Goal: Task Accomplishment & Management: Manage account settings

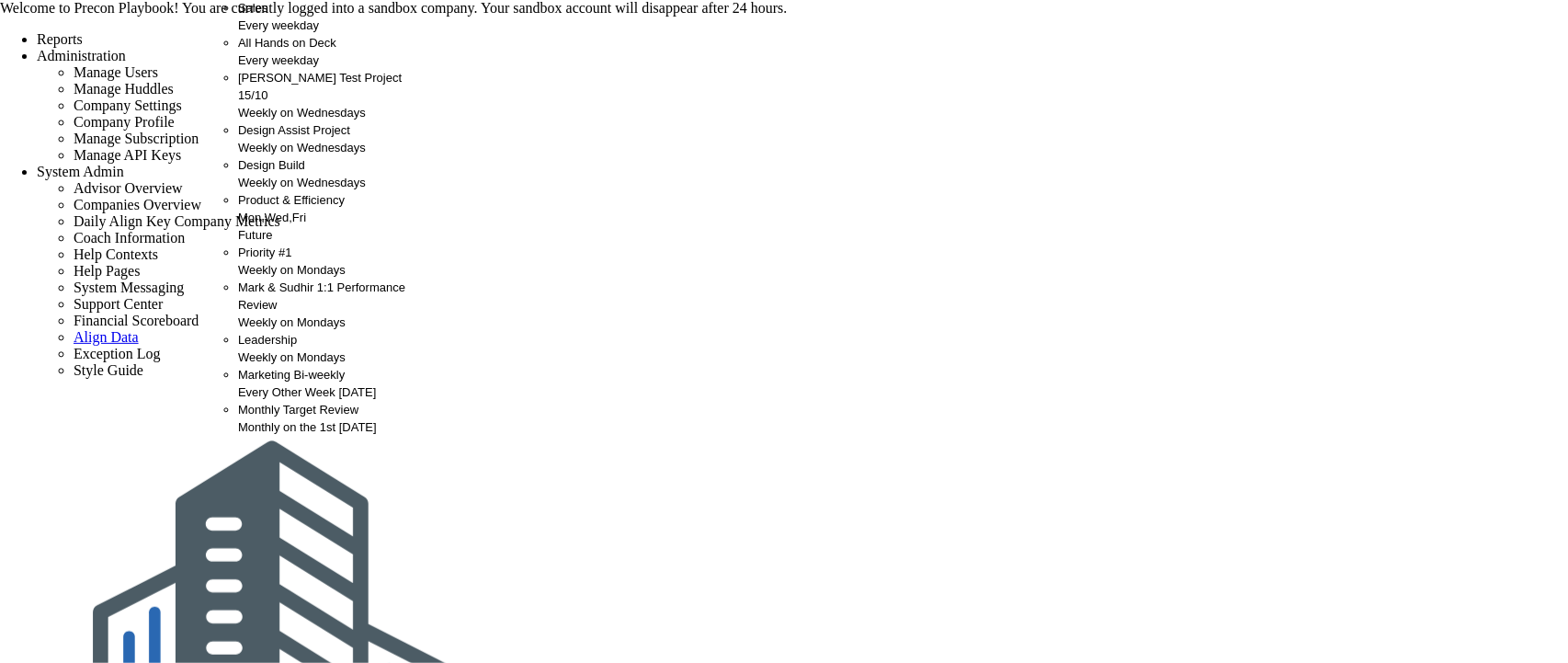
click at [324, 102] on span "[PERSON_NAME] Test Project 15/10" at bounding box center [319, 86] width 164 height 31
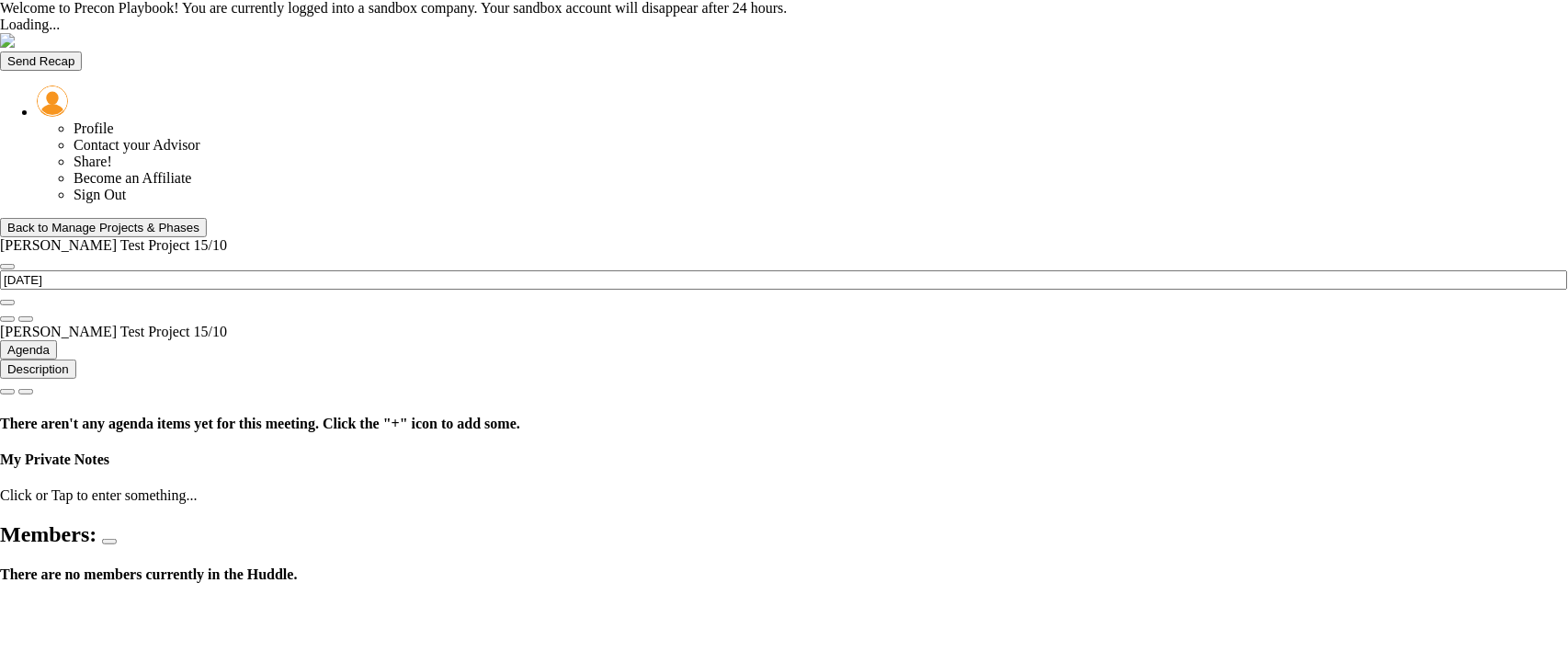
type input "[DATE]"
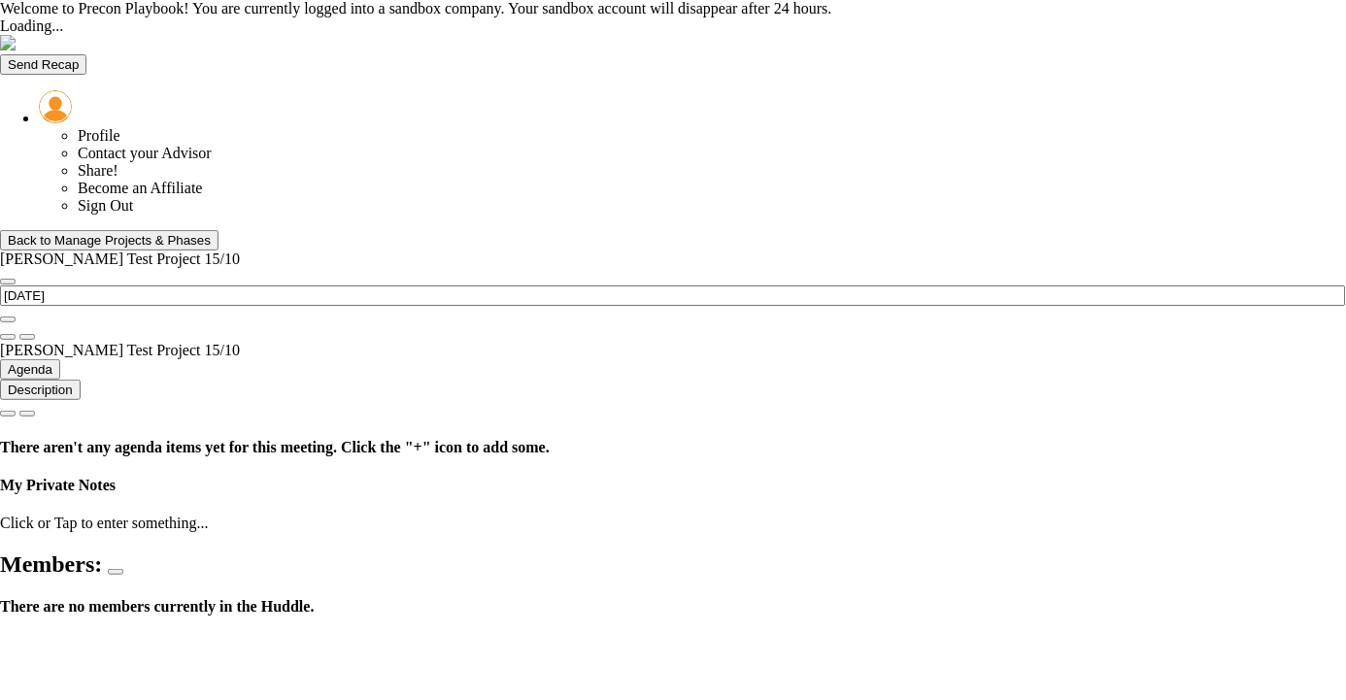
type input "[DATE]"
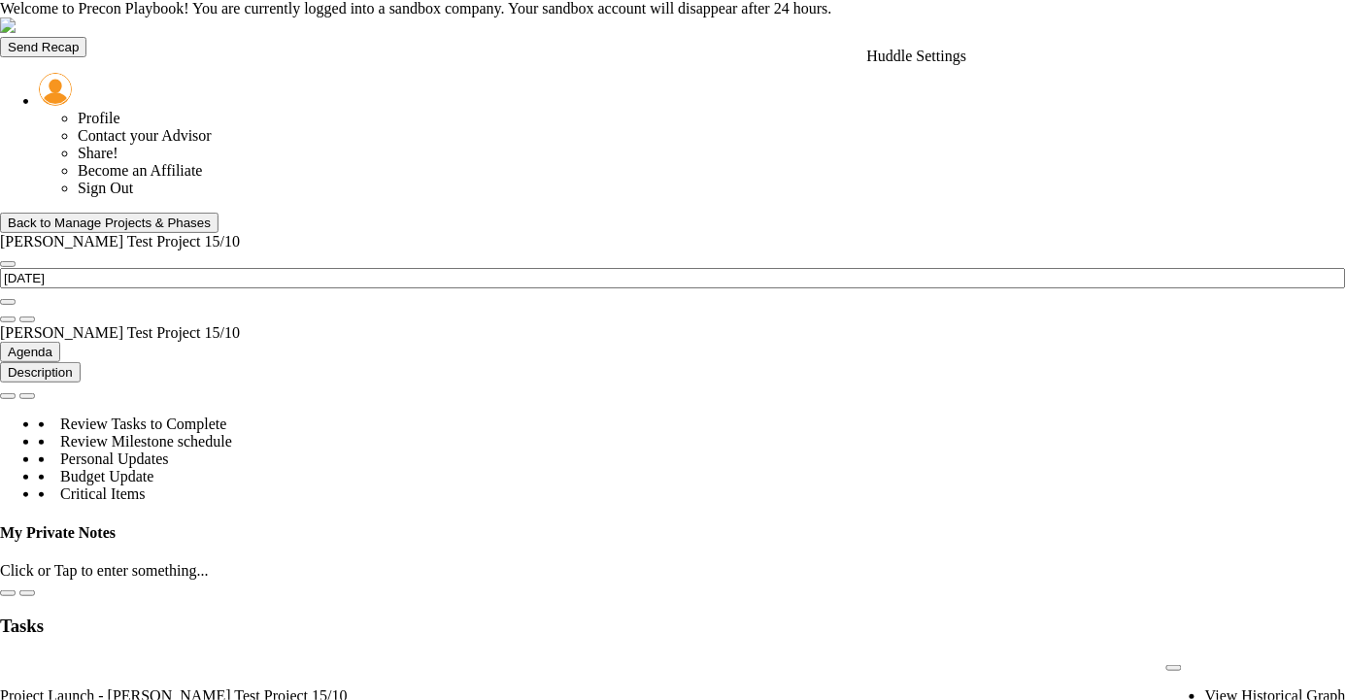
click at [8, 319] on span at bounding box center [8, 319] width 0 height 0
type input "[PERSON_NAME] Test Project 15/10"
type input "[PERSON_NAME]"
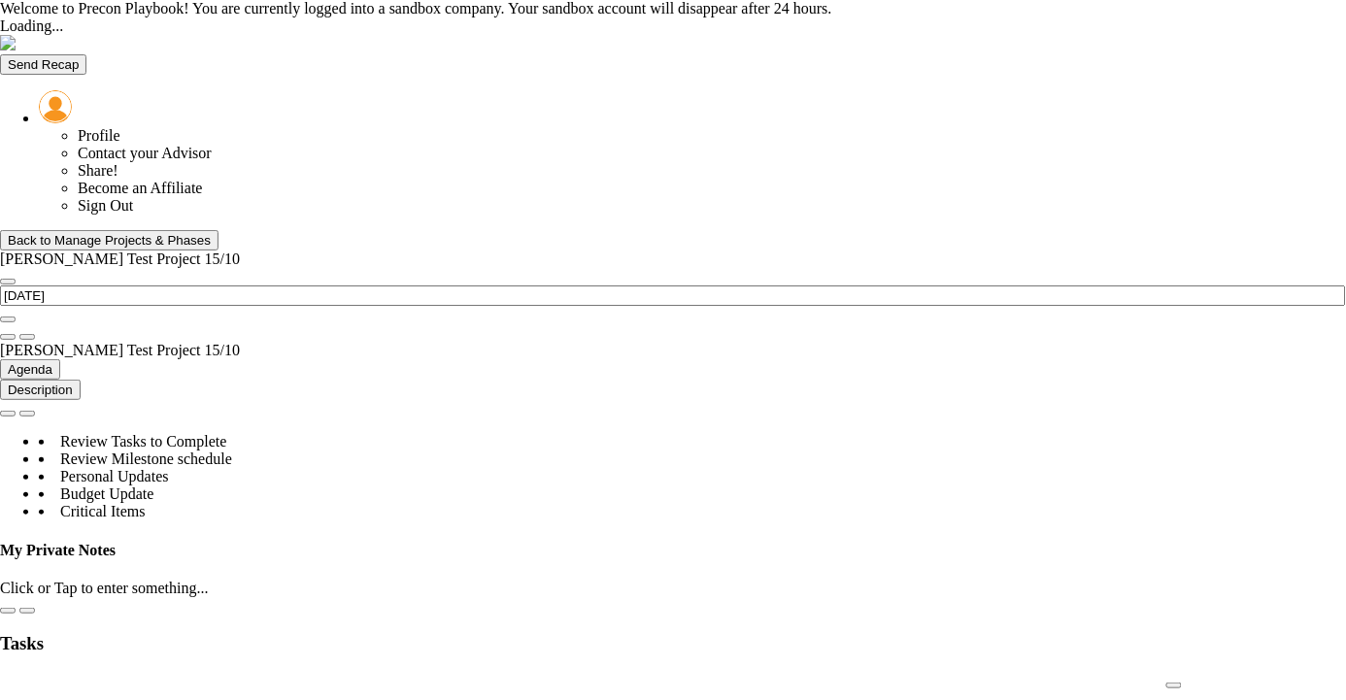
type input "[DATE]"
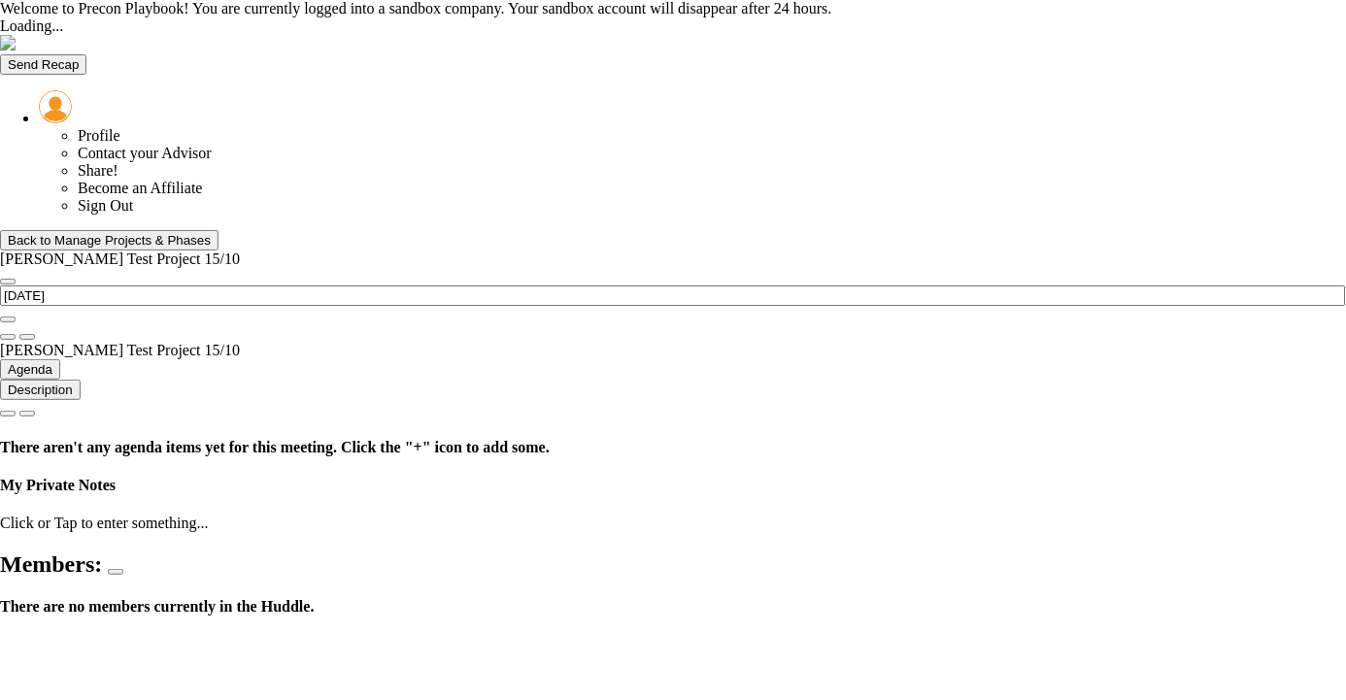
type input "[DATE]"
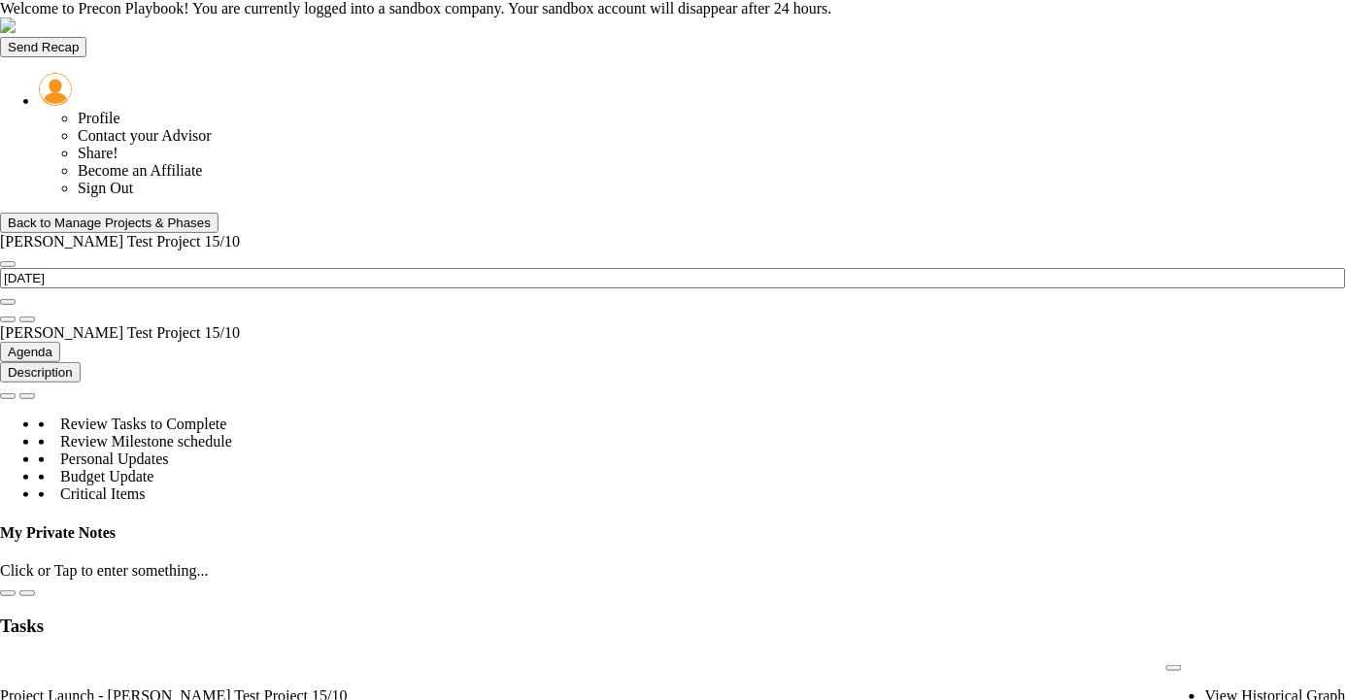
scroll to position [970764, 970664]
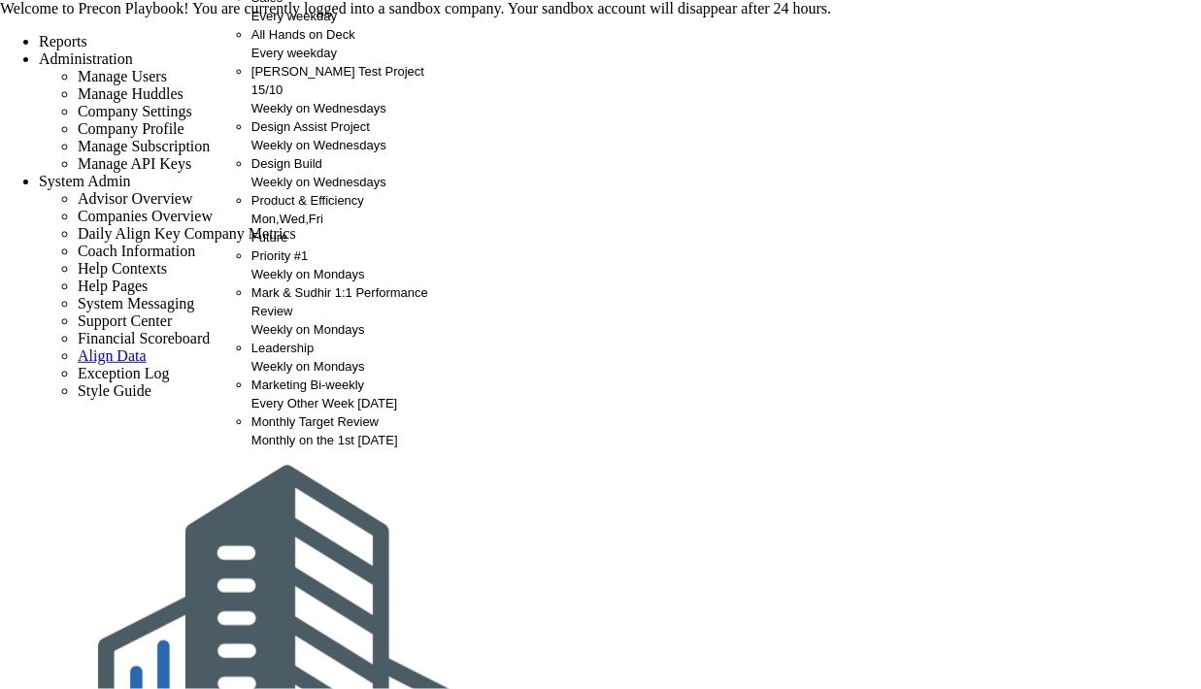
click at [336, 97] on span "[PERSON_NAME] Test Project 15/10" at bounding box center [337, 80] width 173 height 33
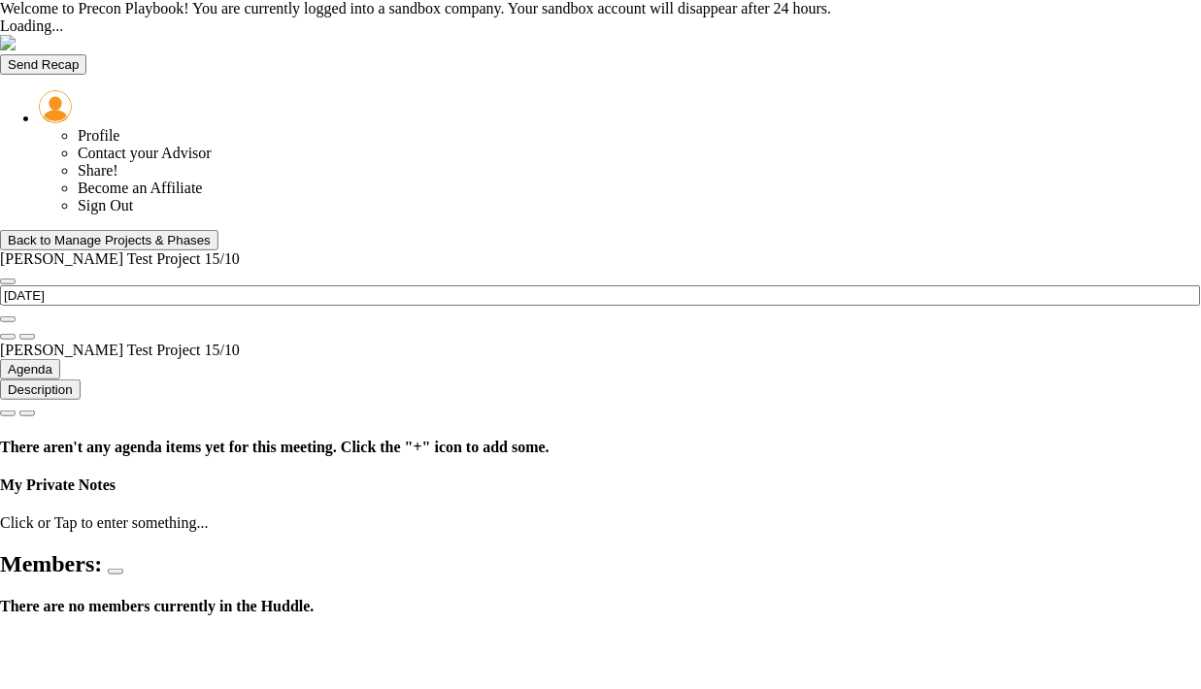
type input "[DATE]"
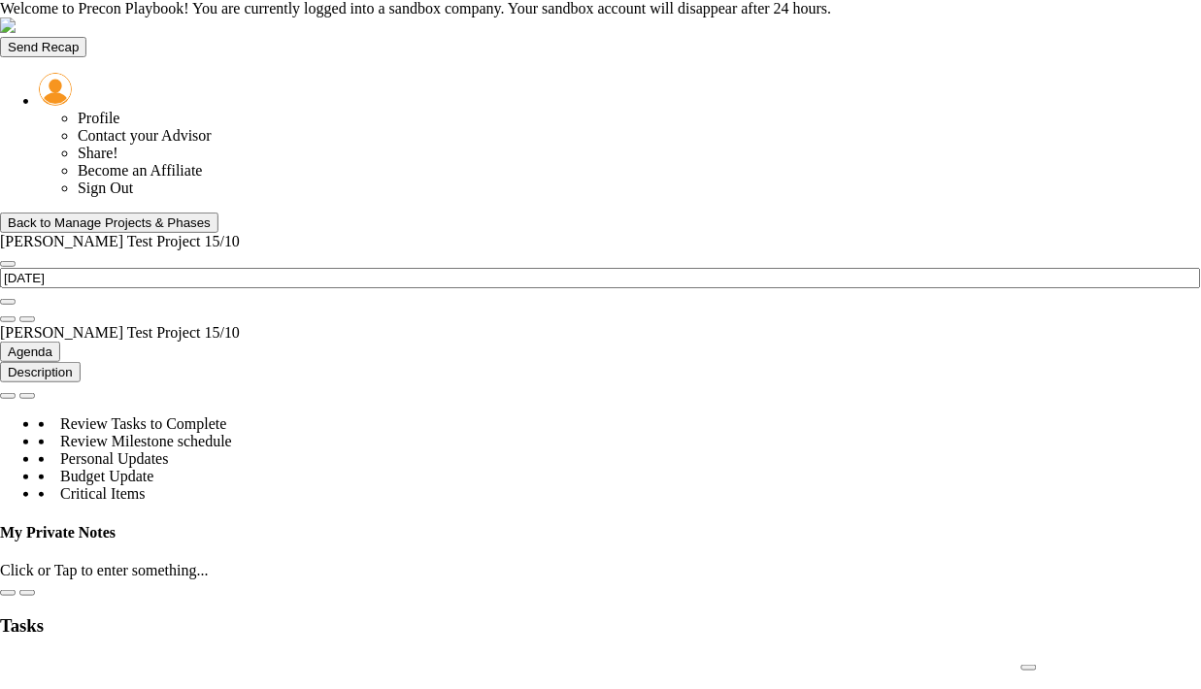
scroll to position [970764, 970664]
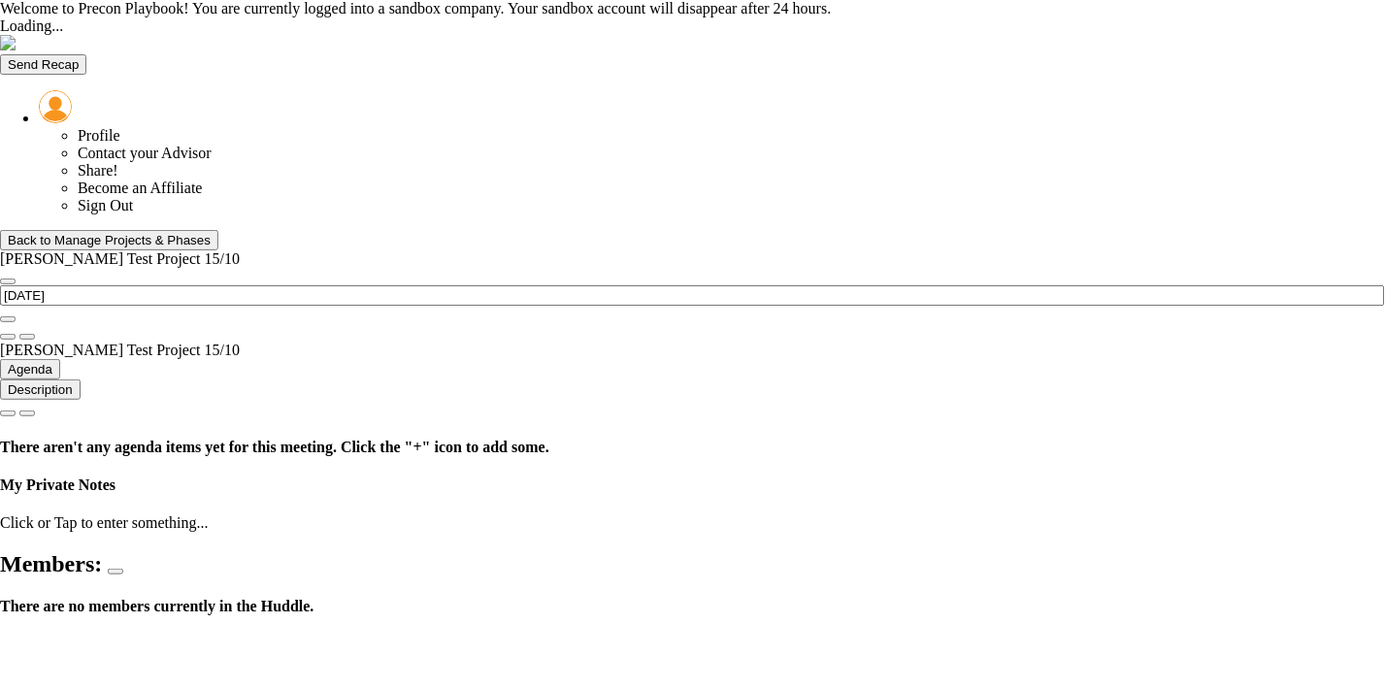
type input "[DATE]"
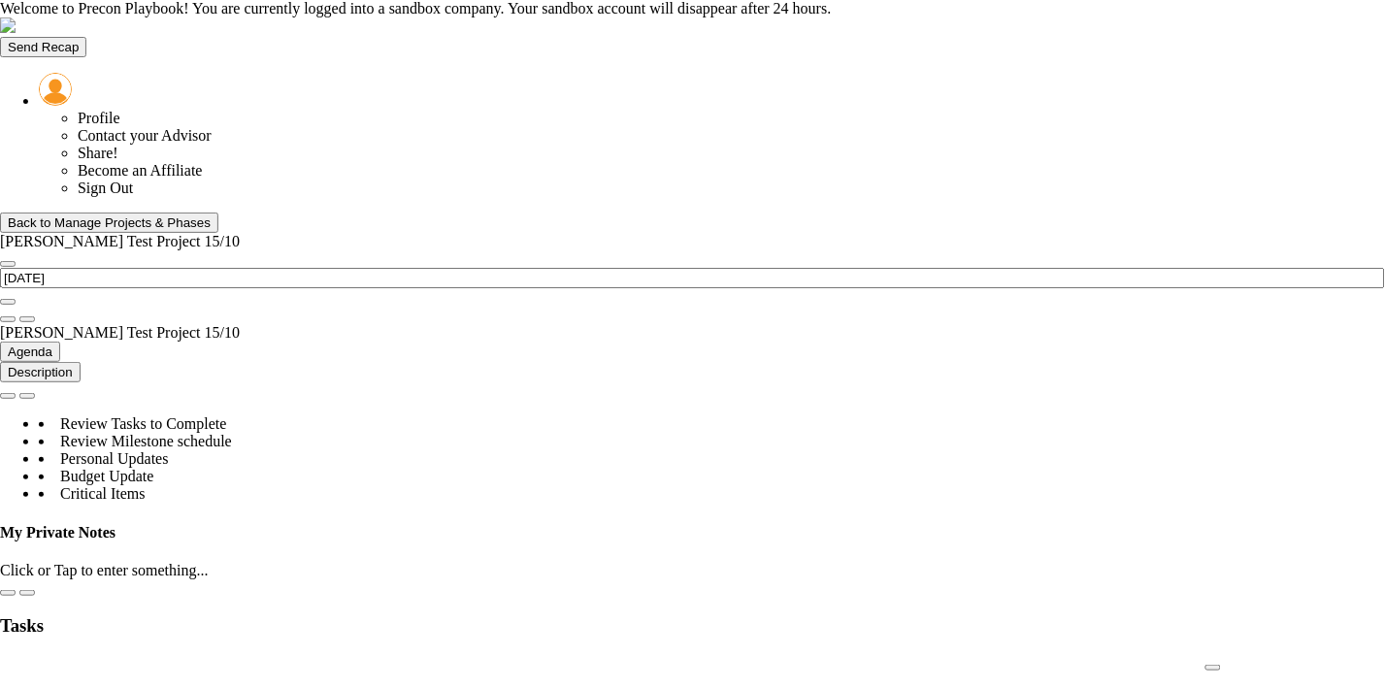
scroll to position [970764, 970664]
